Goal: Find specific page/section: Find specific page/section

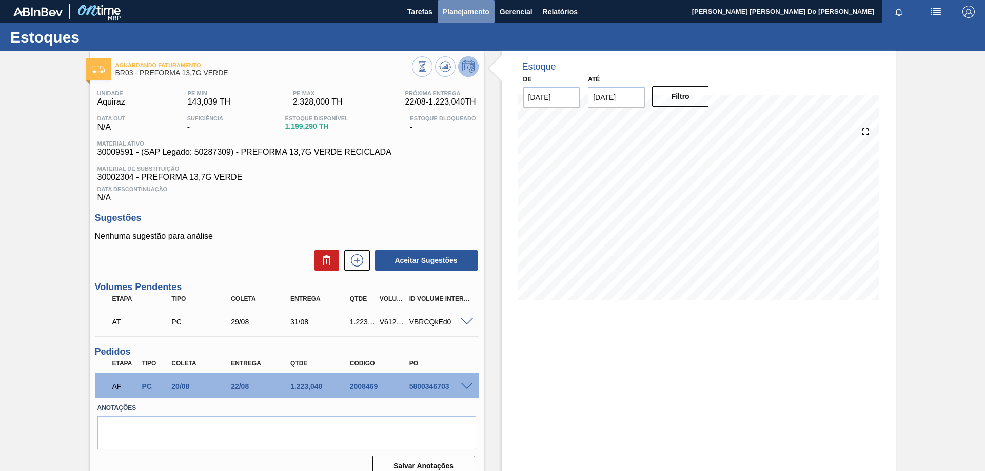
click at [452, 10] on span "Planejamento" at bounding box center [466, 12] width 47 height 12
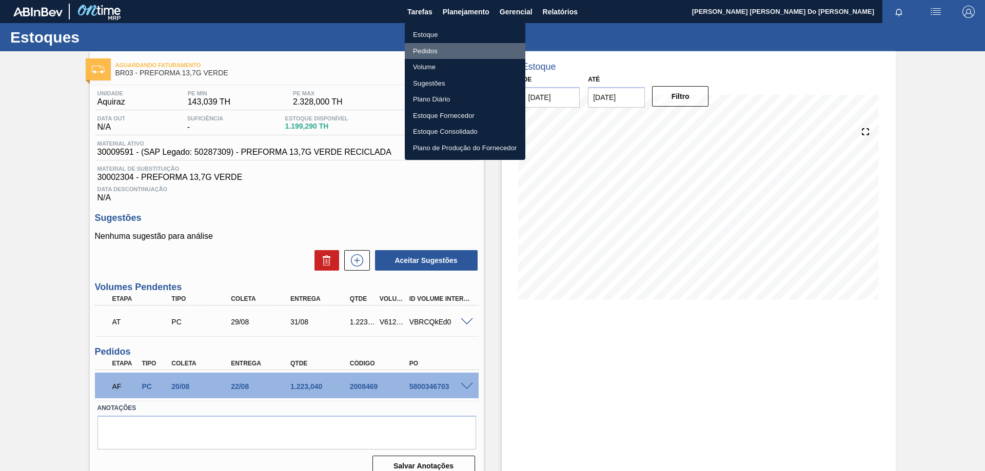
click at [433, 49] on li "Pedidos" at bounding box center [465, 51] width 121 height 16
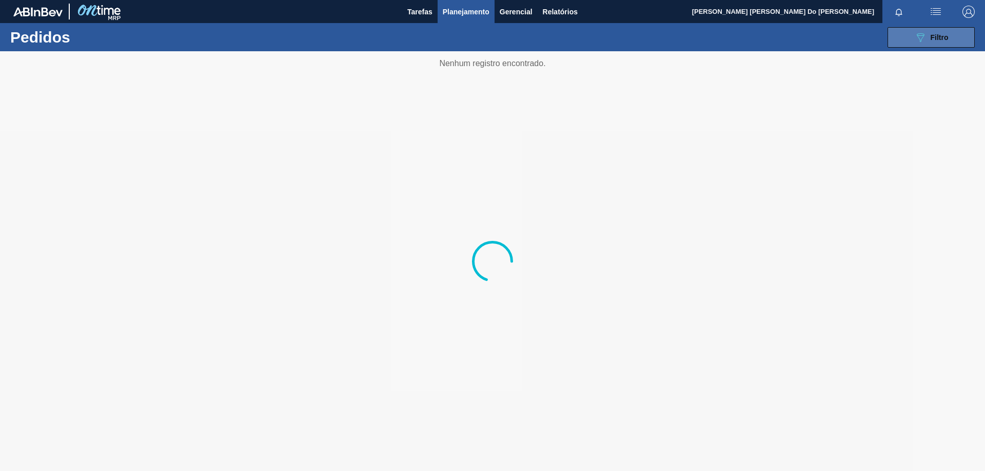
click at [916, 45] on button "089F7B8B-B2A5-4AFE-B5C0-19BA573D28AC Filtro" at bounding box center [930, 37] width 87 height 21
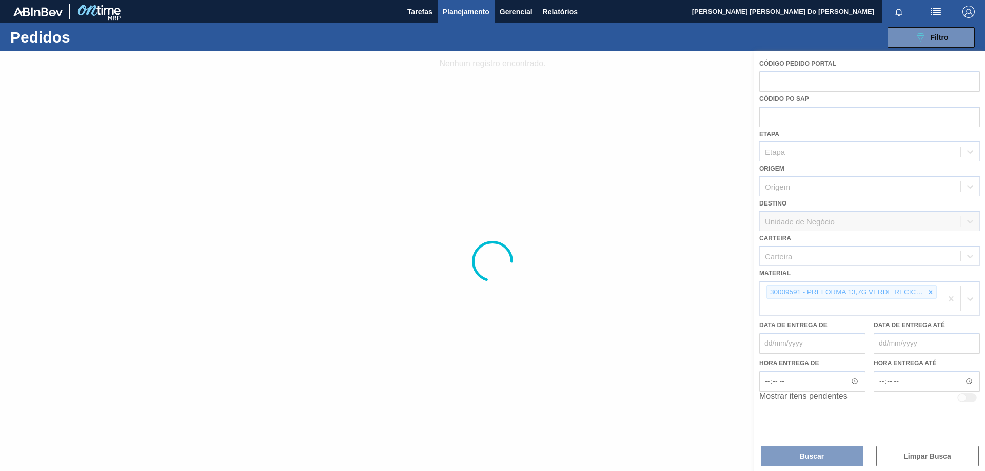
click at [783, 289] on div at bounding box center [492, 261] width 985 height 420
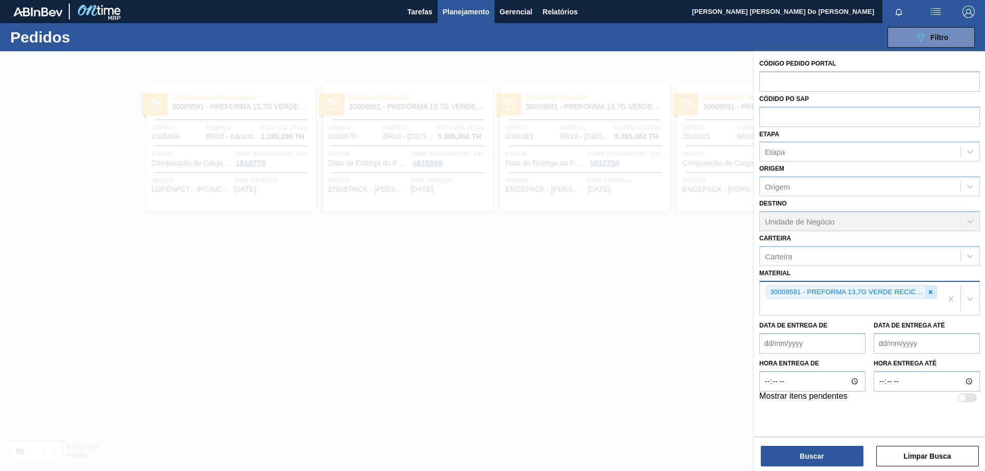
click at [932, 290] on icon at bounding box center [930, 292] width 7 height 7
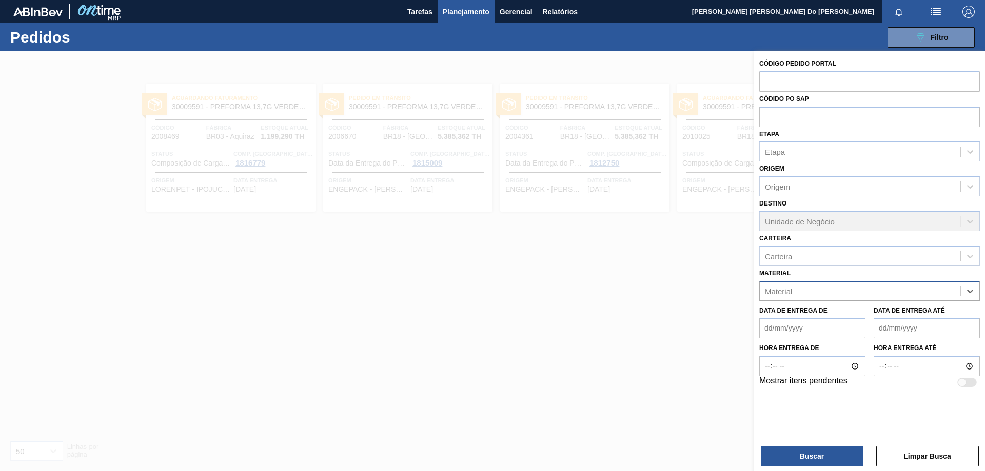
paste input "30002598"
type input "30002598"
click at [856, 313] on div "30002598 - FOIL [DATE] IN65" at bounding box center [869, 316] width 221 height 19
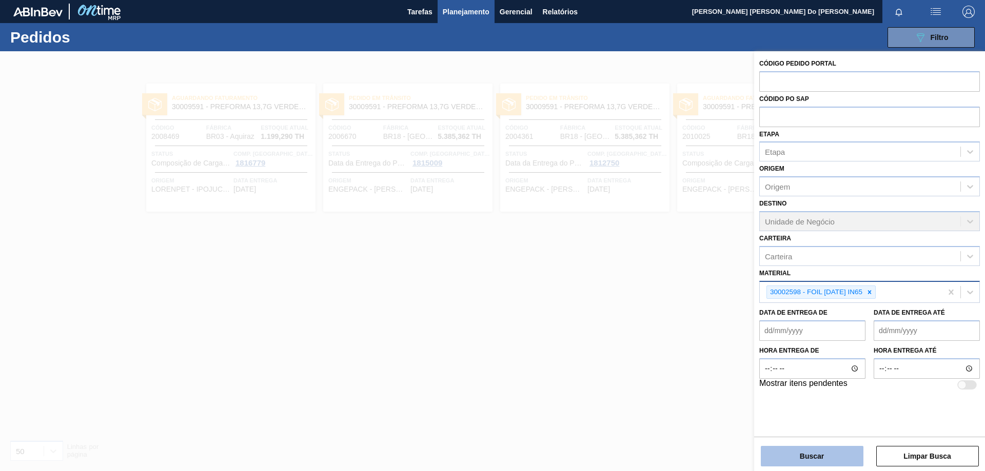
click at [831, 454] on button "Buscar" at bounding box center [812, 456] width 103 height 21
